Goal: Navigation & Orientation: Find specific page/section

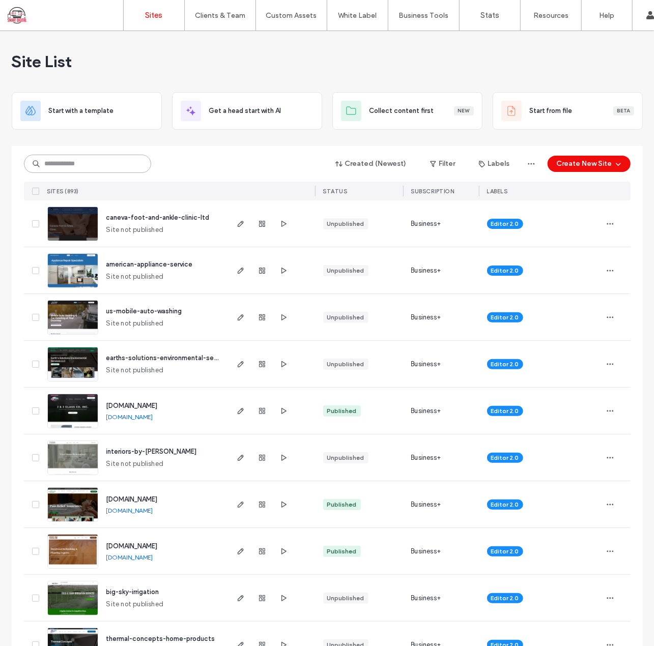
click at [114, 168] on input at bounding box center [87, 164] width 127 height 18
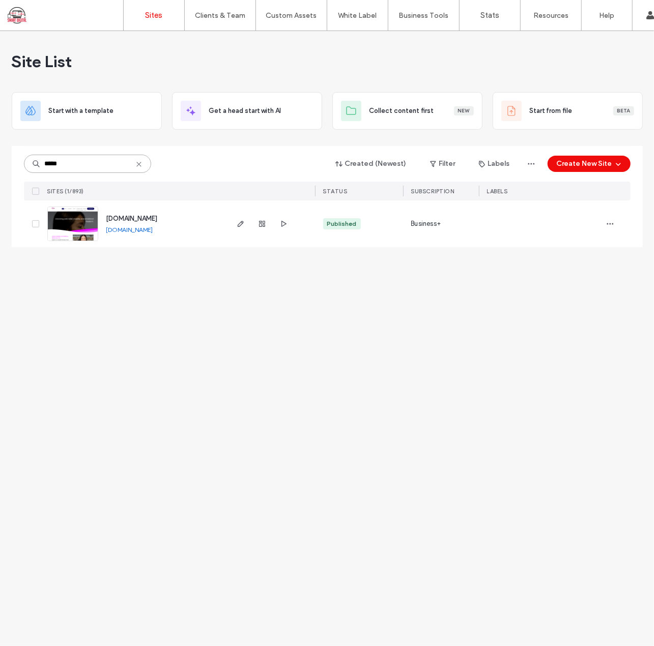
type input "*****"
click at [157, 219] on span "www.arlenesantiago.com" at bounding box center [131, 219] width 51 height 8
